Goal: Task Accomplishment & Management: Manage account settings

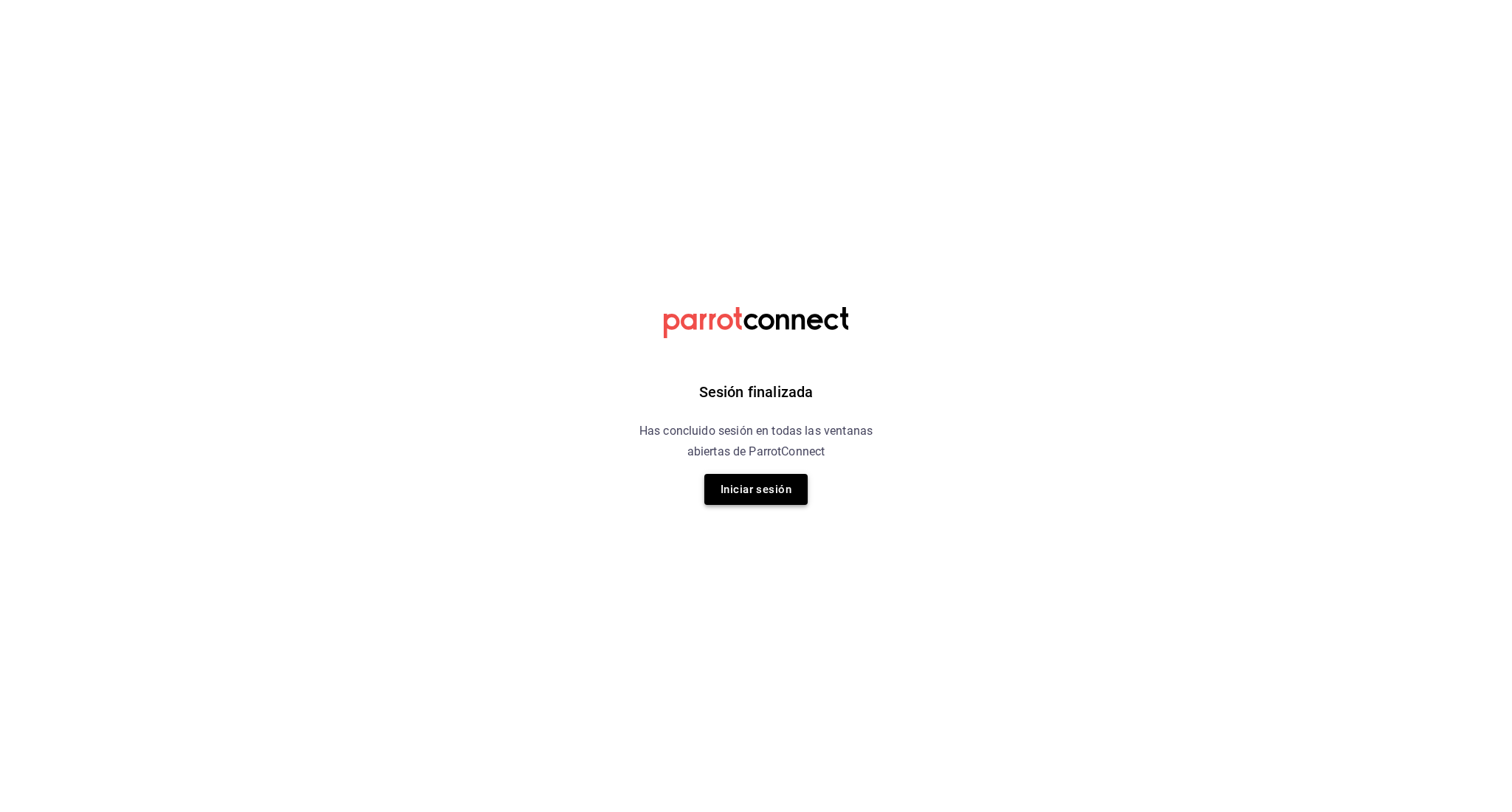
click at [760, 478] on button "Iniciar sesión" at bounding box center [756, 489] width 103 height 31
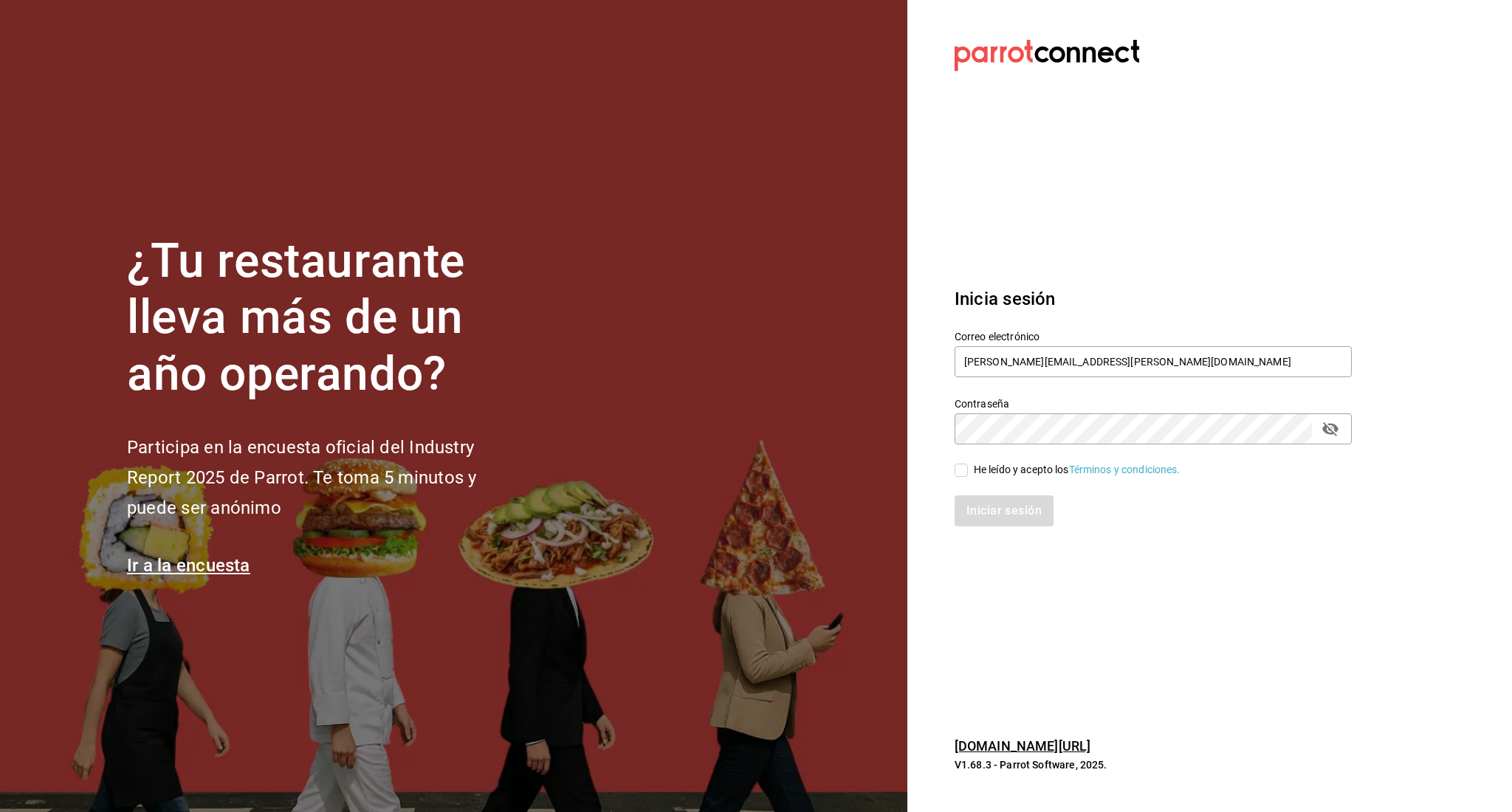
click at [970, 467] on span "He leído y acepto los Términos y condiciones." at bounding box center [1074, 470] width 213 height 15
click at [968, 467] on input "He leído y acepto los Términos y condiciones." at bounding box center [962, 470] width 14 height 14
checkbox input "true"
click at [979, 502] on button "Iniciar sesión" at bounding box center [1005, 511] width 101 height 31
